Goal: Information Seeking & Learning: Learn about a topic

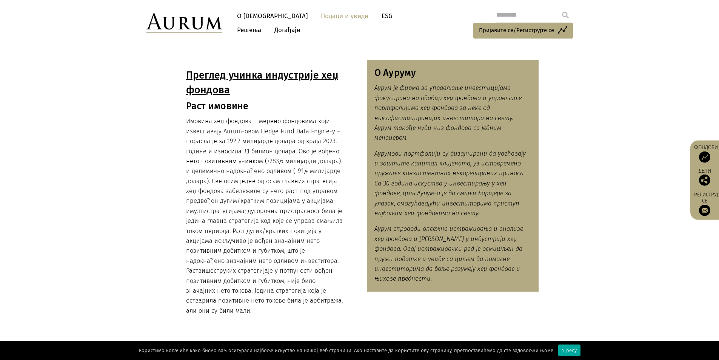
scroll to position [502, 0]
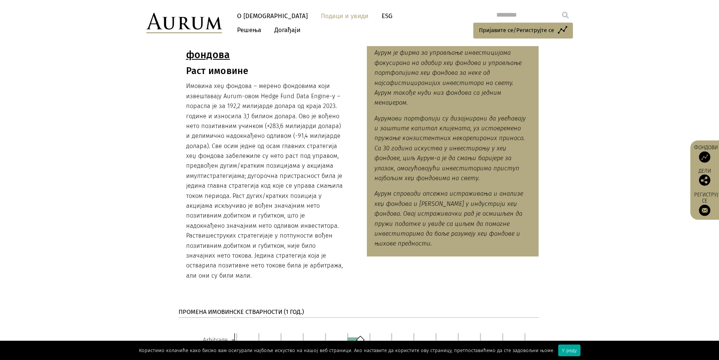
drag, startPoint x: 228, startPoint y: 128, endPoint x: 256, endPoint y: 275, distance: 150.0
click at [256, 275] on div "Преглед учинка индустрије хеџ фондова Раст имовине Имовина хеџ фондова – мерено…" at bounding box center [265, 157] width 172 height 264
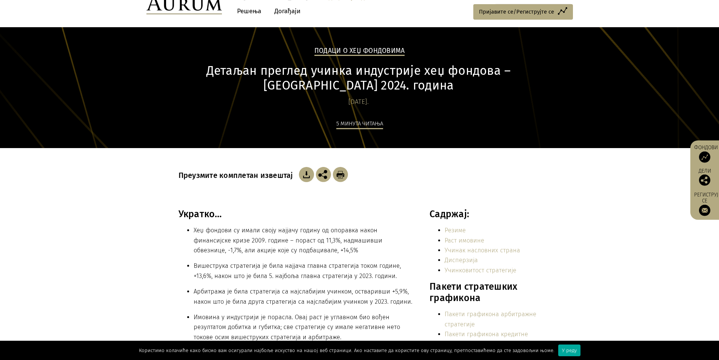
scroll to position [0, 0]
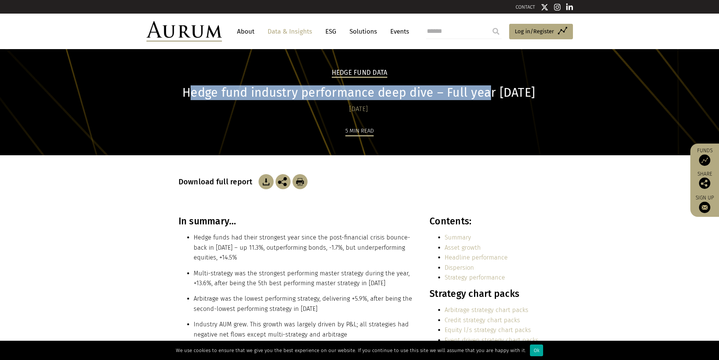
drag, startPoint x: 193, startPoint y: 92, endPoint x: 495, endPoint y: 93, distance: 301.7
click at [495, 93] on h1 "Hedge fund industry performance deep dive – Full year [DATE]" at bounding box center [359, 92] width 361 height 15
drag, startPoint x: 189, startPoint y: 90, endPoint x: 546, endPoint y: 89, distance: 356.4
click at [546, 89] on div "Hedge Fund Data Hedge fund industry performance deep dive – Full year [DATE] [D…" at bounding box center [360, 111] width 378 height 87
click at [353, 95] on h1 "Hedge fund industry performance deep dive – Full year [DATE]" at bounding box center [359, 92] width 361 height 15
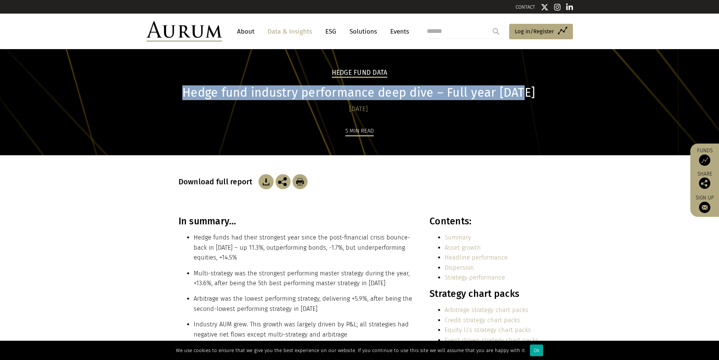
drag, startPoint x: 192, startPoint y: 91, endPoint x: 528, endPoint y: 94, distance: 336.1
click at [528, 94] on h1 "Hedge fund industry performance deep dive – Full year [DATE]" at bounding box center [359, 92] width 361 height 15
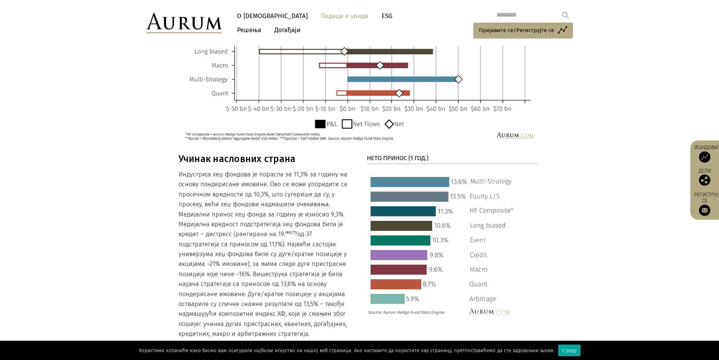
scroll to position [957, 0]
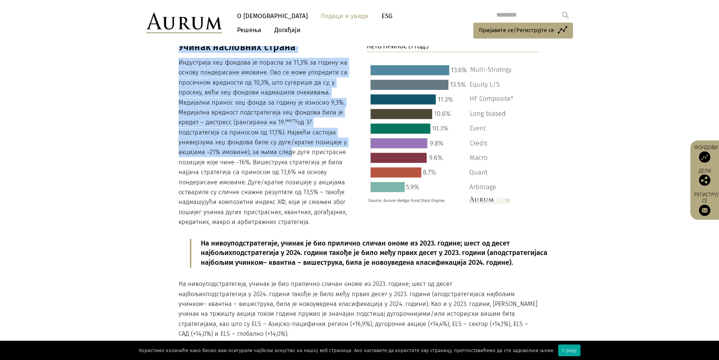
drag, startPoint x: 287, startPoint y: 140, endPoint x: 288, endPoint y: 153, distance: 12.9
click at [288, 153] on div "Учинак насловних страна Индустрија хеџ фондова је порасла за 11,3% за годину на…" at bounding box center [360, 296] width 378 height 509
click at [286, 153] on font "од 37 подстратегија са приносом од 11,1%). Највећи састојак универзума хеџ фонд…" at bounding box center [263, 172] width 168 height 107
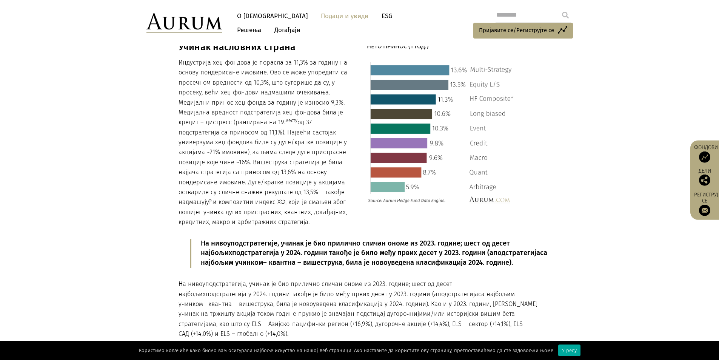
drag, startPoint x: 218, startPoint y: 77, endPoint x: 313, endPoint y: 219, distance: 170.6
click at [316, 222] on p "Индустрија хеџ фондова је порасла за 11,3% за годину на основу пондерисане имов…" at bounding box center [265, 143] width 172 height 170
copy p "Loremipsum dol sitamet co adipisc el 61,1% se doeius te incidi utlaboreetd magn…"
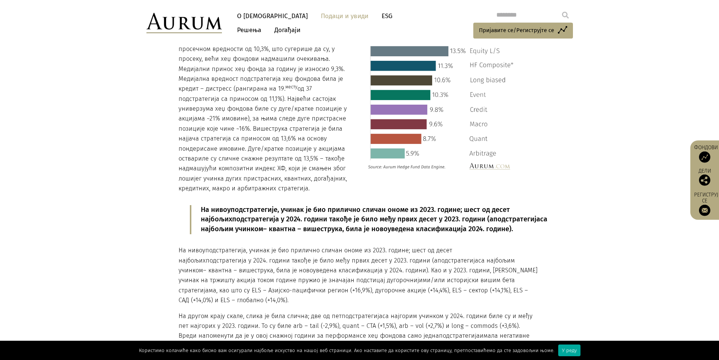
scroll to position [882, 0]
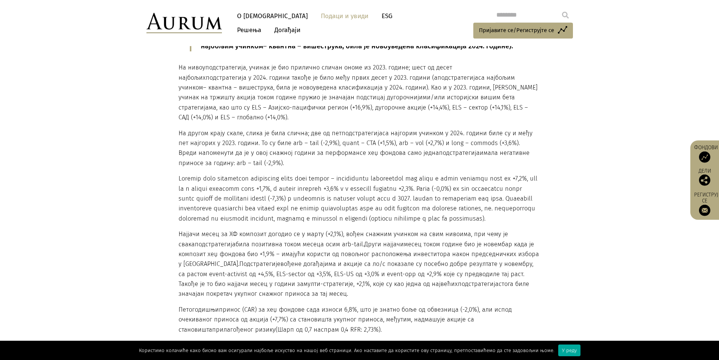
scroll to position [1184, 0]
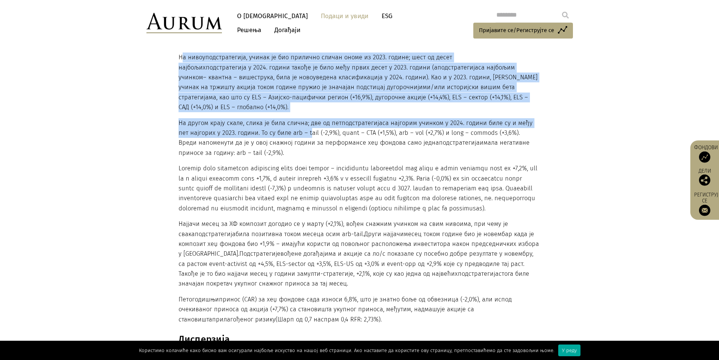
drag, startPoint x: 183, startPoint y: 66, endPoint x: 307, endPoint y: 144, distance: 146.4
click at [307, 144] on div "На нивоу подстратегије , учинак је био прилично сличан ономе из 2023. године; ш…" at bounding box center [359, 163] width 361 height 324
click at [215, 90] on font "– квантна – вишеструка, била је новоуведена класификација у 2024. години). Као …" at bounding box center [358, 82] width 359 height 17
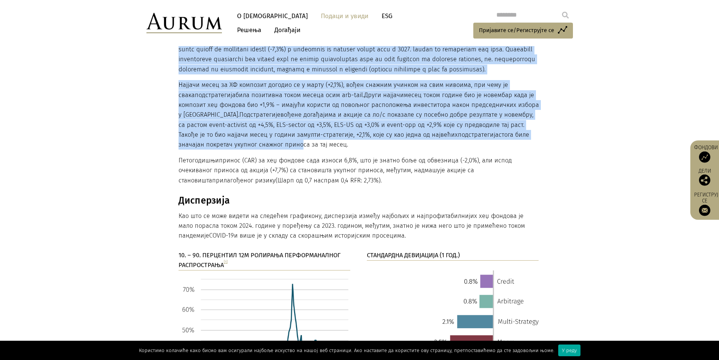
scroll to position [1372, 0]
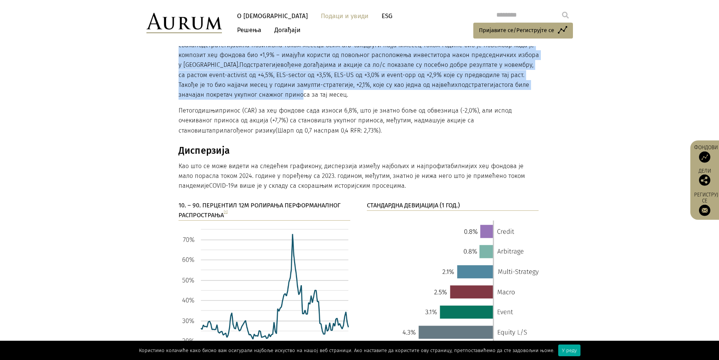
drag, startPoint x: 176, startPoint y: 66, endPoint x: 366, endPoint y: 152, distance: 208.7
copy div "Lo ipsum dolorsitametc , adipis el sed doeiusmo tempor incid ut 5796. labore; e…"
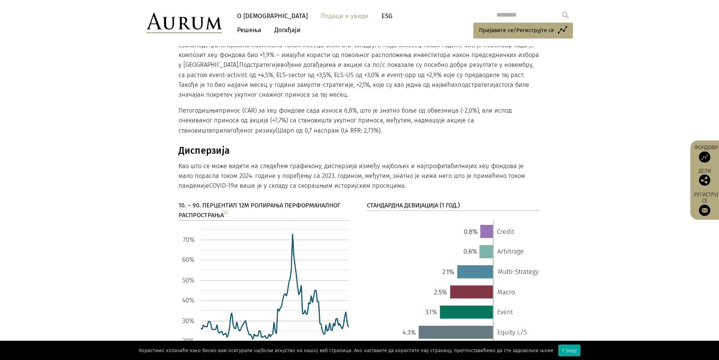
click at [353, 231] on div "10. – 90. ПЕРЦЕНТИЛ 12M РОЛИРАЊА ПЕРФОРМАНАЛНОГ РАСПРОСТРАЊА [1] СТАНДАРДНА ДЕВ…" at bounding box center [360, 303] width 378 height 207
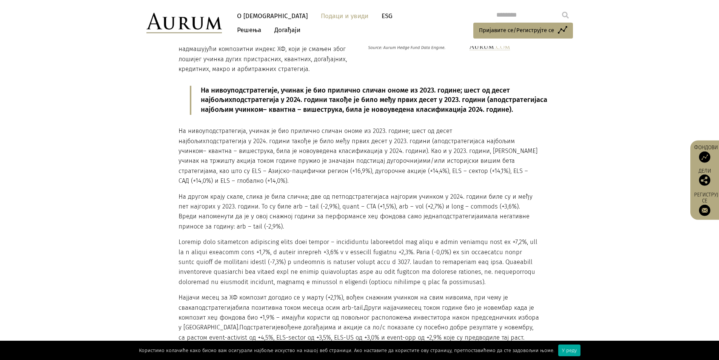
scroll to position [1108, 0]
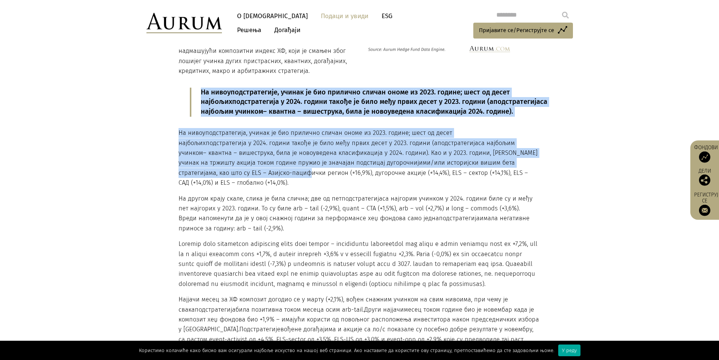
drag, startPoint x: 177, startPoint y: 141, endPoint x: 234, endPoint y: 180, distance: 68.8
click at [233, 179] on div "Учинак насловних страна Индустрија хеџ фондова је порасла за 11,3% за годину на…" at bounding box center [360, 145] width 378 height 509
click at [234, 180] on font "/или историјски вишим бета стратегијама, као што су ELS – Азијско-пацифички рег…" at bounding box center [354, 172] width 350 height 27
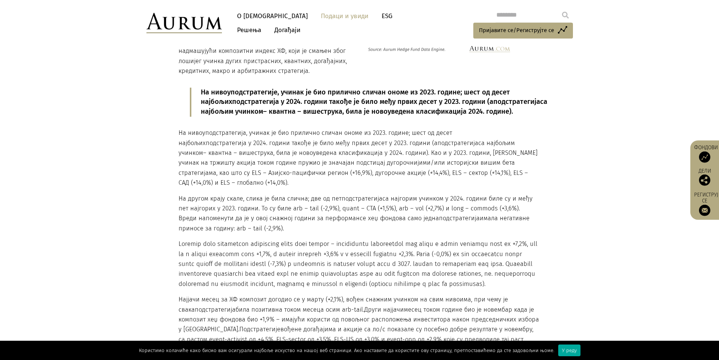
click at [243, 188] on p "На нивоу подстратегија , учинак је био прилично сличан ономе из 2023. године; ш…" at bounding box center [359, 158] width 361 height 60
drag, startPoint x: 179, startPoint y: 142, endPoint x: 211, endPoint y: 191, distance: 58.5
click at [211, 188] on p "На нивоу подстратегија , учинак је био прилично сличан ономе из 2023. године; ш…" at bounding box center [359, 158] width 361 height 60
copy p "На нивоу подстратегија , учинак је био прилично сличан ономе из 2023. године; ш…"
click at [233, 184] on font "/или историјски вишим бета стратегијама, као што су ELS – Азијско-пацифички рег…" at bounding box center [354, 172] width 350 height 27
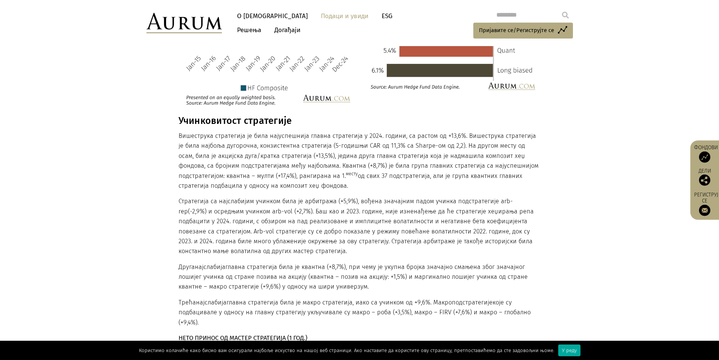
scroll to position [1486, 0]
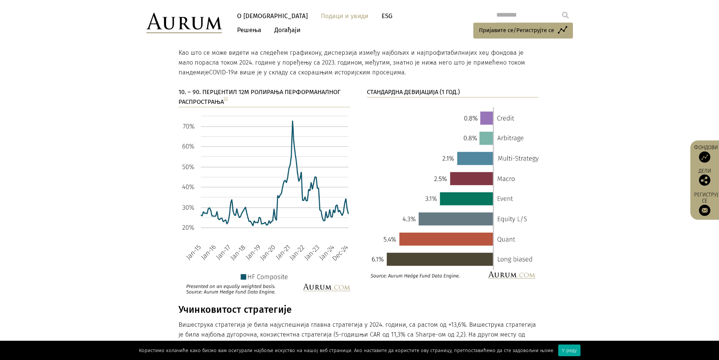
drag, startPoint x: 384, startPoint y: 93, endPoint x: 372, endPoint y: 94, distance: 11.8
click at [384, 78] on p "Као што се може видети на следећем графикону, дисперзија између најбољих и најп…" at bounding box center [359, 63] width 361 height 30
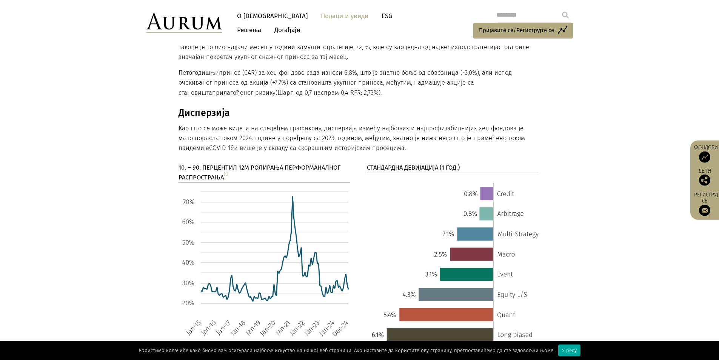
scroll to position [1675, 0]
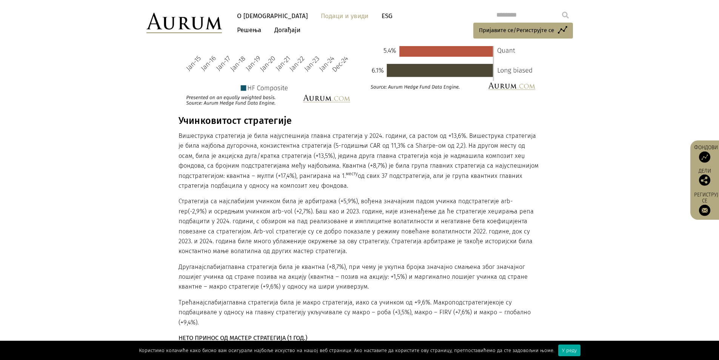
drag, startPoint x: 179, startPoint y: 154, endPoint x: 361, endPoint y: 267, distance: 214.5
click at [361, 267] on div "Учинковитост стратегије Вишеструка стратегија је била најуспешнија главна страт…" at bounding box center [359, 304] width 361 height 378
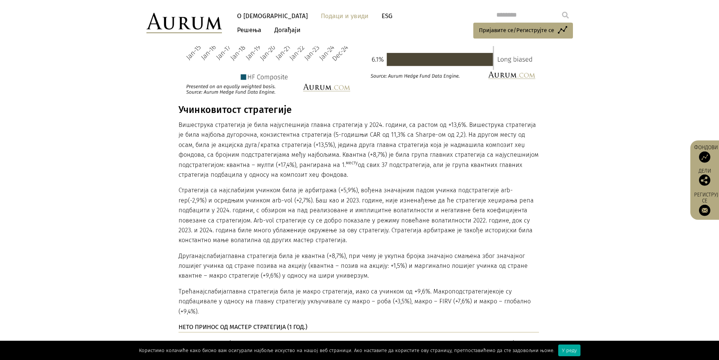
scroll to position [1826, 0]
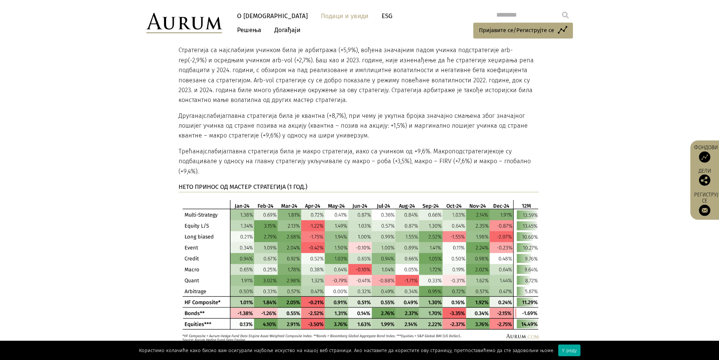
click at [199, 119] on font "најслабија" at bounding box center [210, 115] width 31 height 7
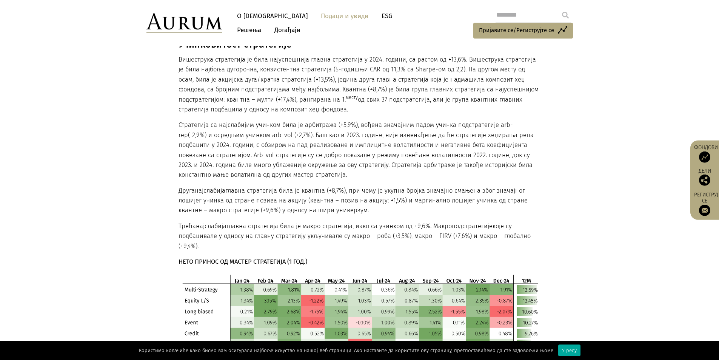
scroll to position [1750, 0]
drag, startPoint x: 178, startPoint y: 78, endPoint x: 230, endPoint y: 261, distance: 189.9
click at [214, 268] on div "Учинковитост стратегије Вишеструка стратегија је била најуспешнија главна страт…" at bounding box center [360, 229] width 378 height 378
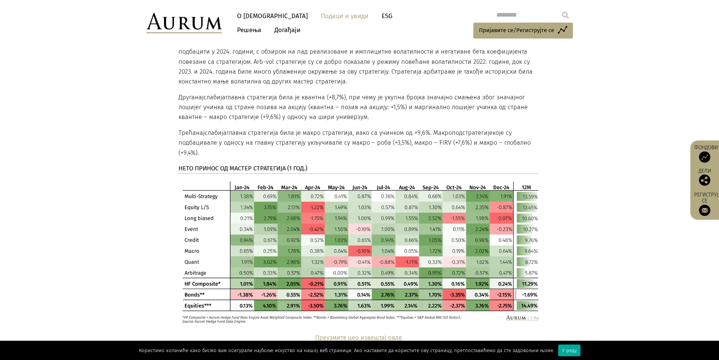
scroll to position [1863, 0]
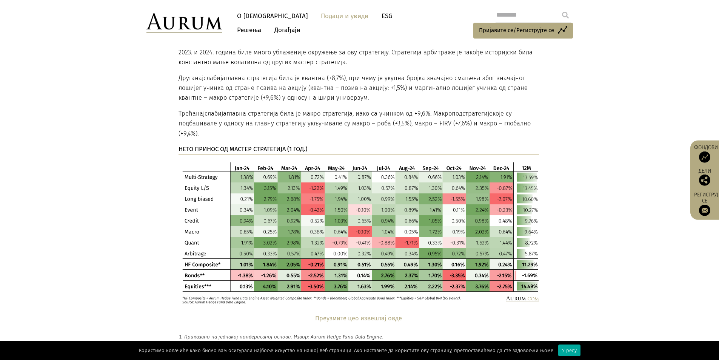
copy div "Loremipsumdo sitametcon Adipiscing elitseddoe te inci utlaboreetdo magnaa enima…"
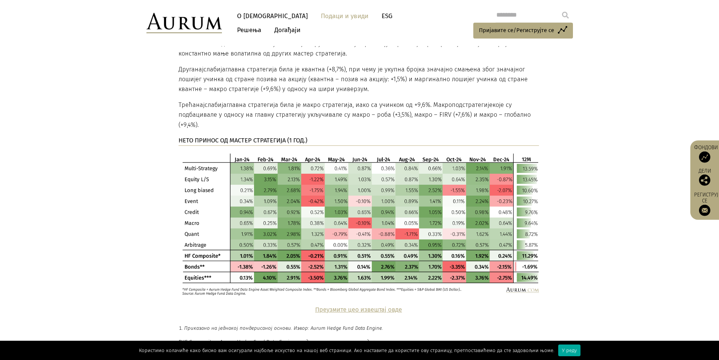
scroll to position [1977, 0]
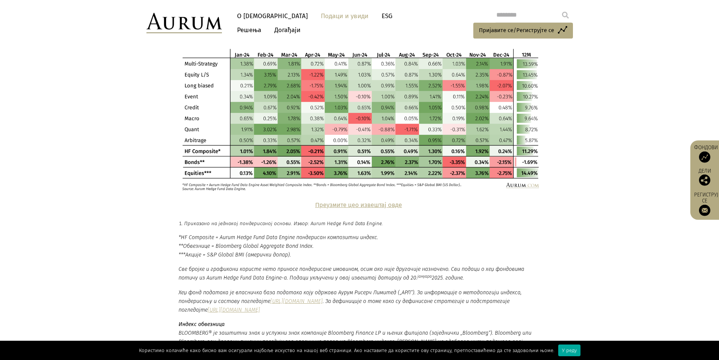
click at [616, 200] on section "Учинковитост стратегије Вишеструка стратегија је била најуспешнија главна страт…" at bounding box center [359, 6] width 719 height 387
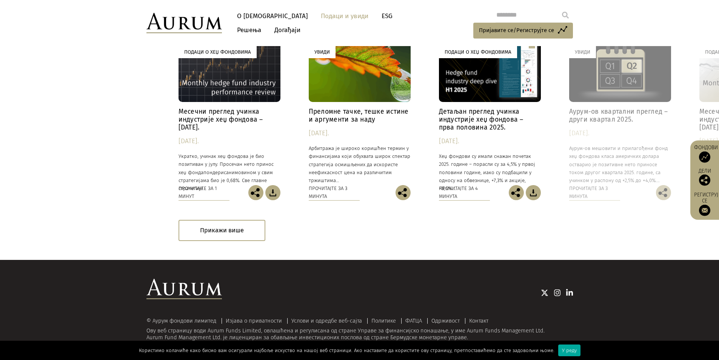
scroll to position [2427, 0]
